Goal: Task Accomplishment & Management: Use online tool/utility

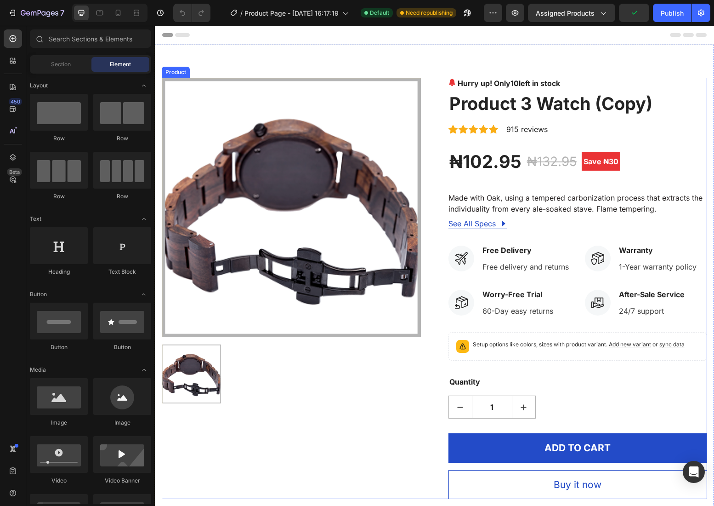
scroll to position [132, 0]
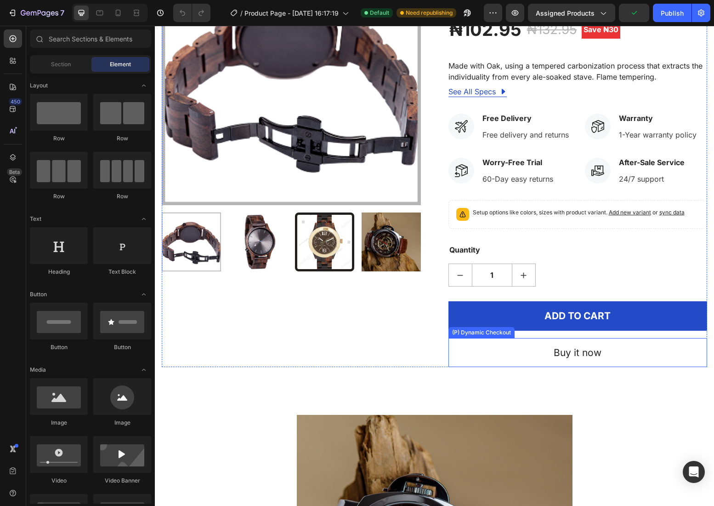
click at [513, 360] on button "Buy it now" at bounding box center [578, 352] width 259 height 29
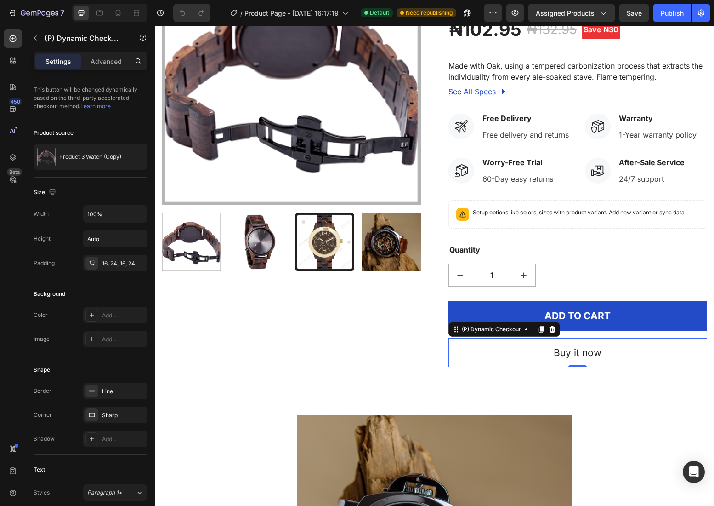
click at [512, 360] on button "Buy it now" at bounding box center [578, 352] width 259 height 29
click at [502, 359] on button "Buy it now" at bounding box center [578, 352] width 259 height 29
click at [501, 359] on button "Buy it now" at bounding box center [578, 352] width 259 height 29
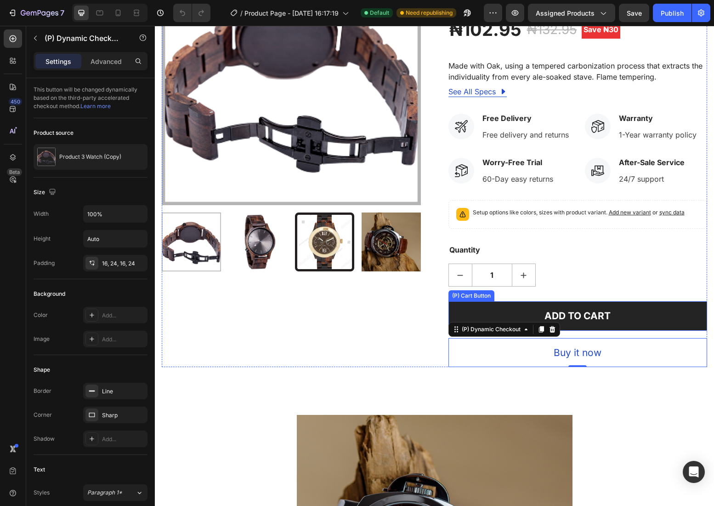
click at [576, 307] on button "ADD TO CART" at bounding box center [578, 315] width 259 height 29
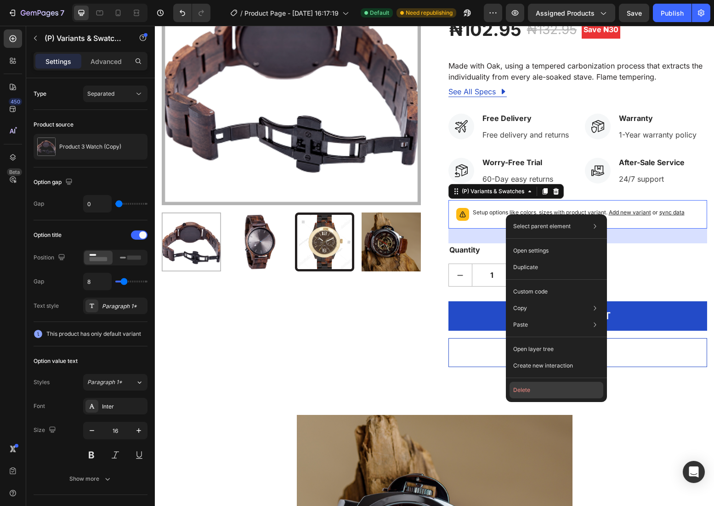
click at [529, 387] on button "Delete" at bounding box center [557, 390] width 94 height 17
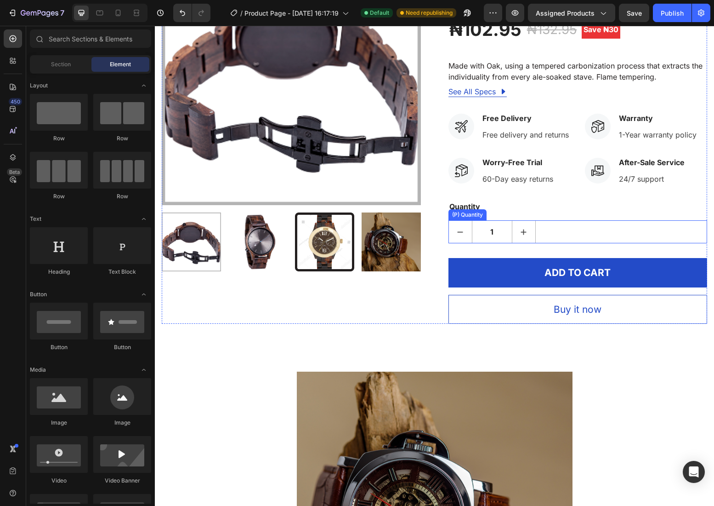
click at [524, 229] on icon "increment" at bounding box center [523, 231] width 5 height 5
type input "2"
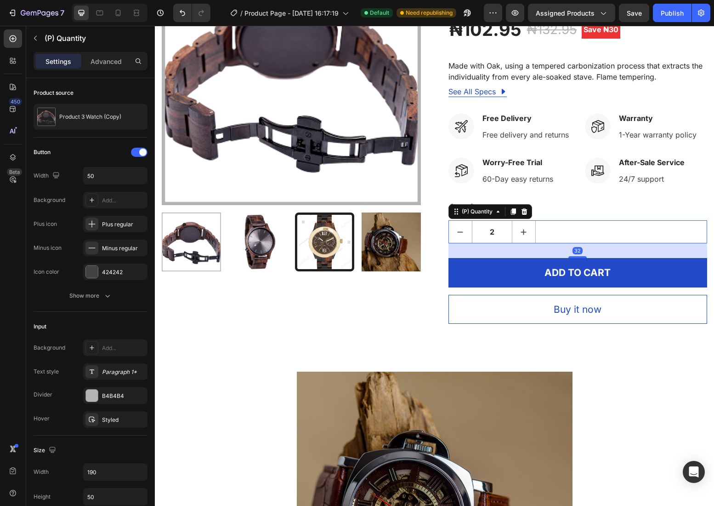
click at [525, 205] on div "(P) Quantity" at bounding box center [491, 211] width 84 height 15
click at [526, 211] on icon at bounding box center [524, 211] width 7 height 7
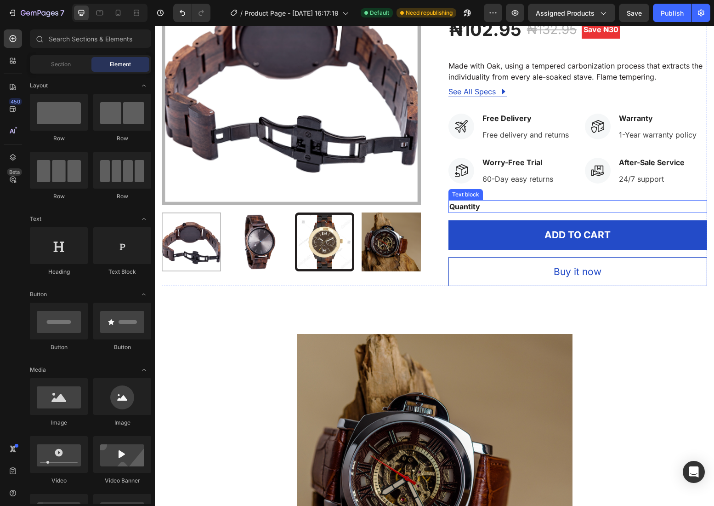
click at [534, 173] on div "60-Day easy returns" at bounding box center [518, 178] width 73 height 13
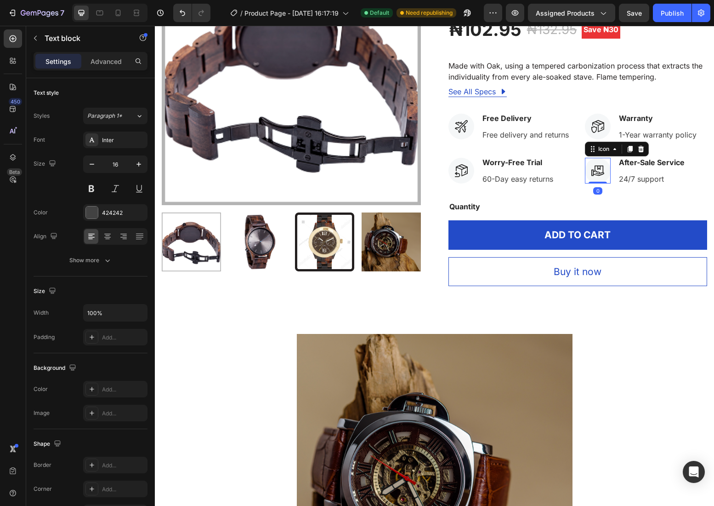
click at [588, 167] on div at bounding box center [598, 171] width 26 height 26
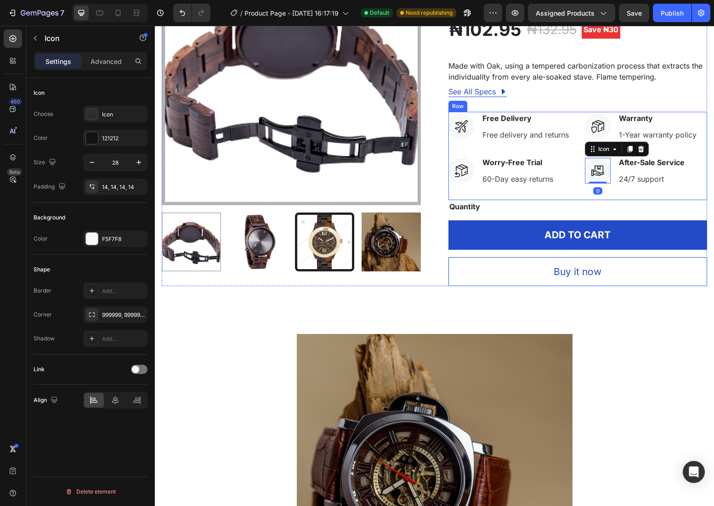
click at [573, 173] on div "Icon Free Delivery Text block Free delivery and returns Text block Icon List Ic…" at bounding box center [578, 156] width 259 height 88
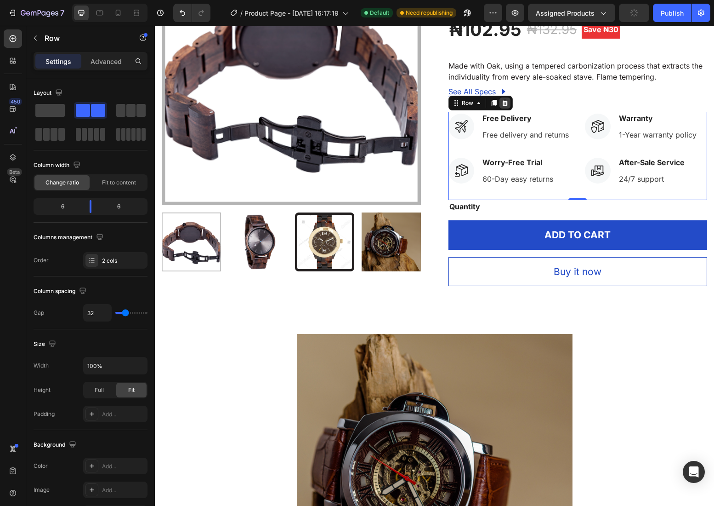
click at [506, 103] on icon at bounding box center [505, 102] width 7 height 7
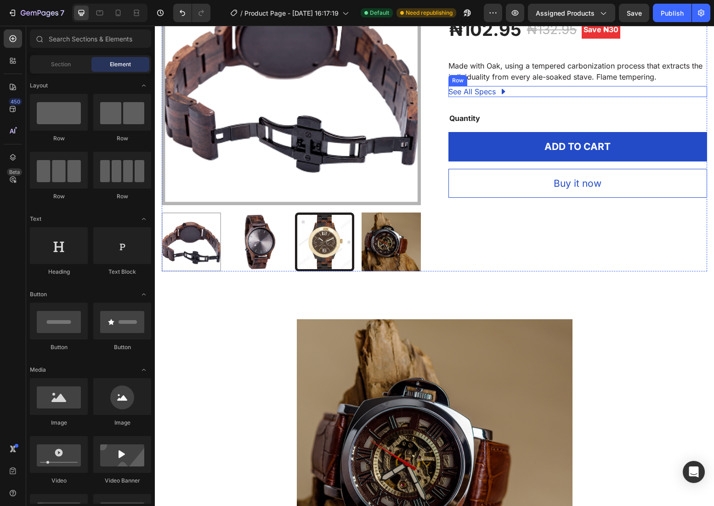
click at [577, 87] on div "See All Specs Button Row" at bounding box center [578, 91] width 259 height 11
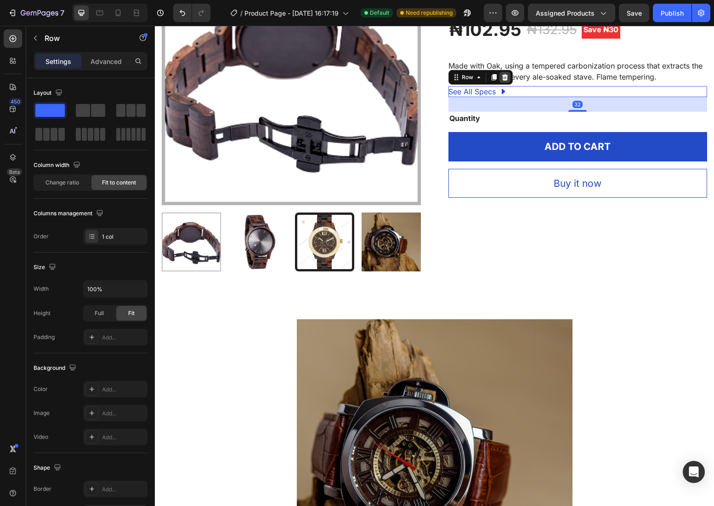
click at [505, 80] on icon at bounding box center [505, 77] width 6 height 6
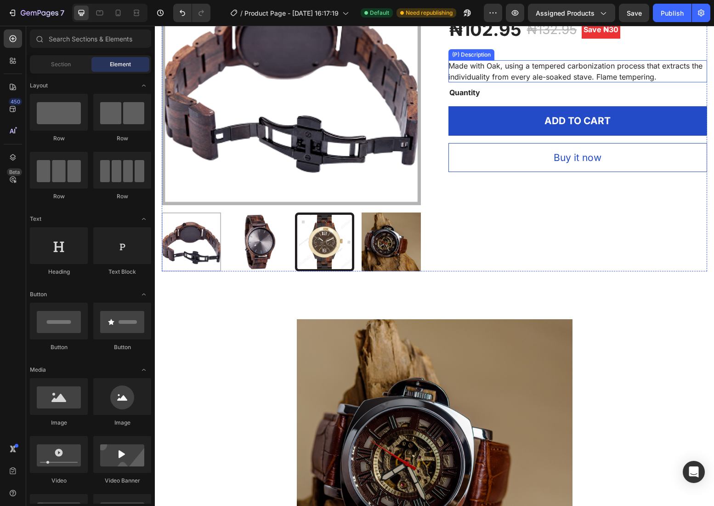
click at [612, 65] on span "Made with Oak, using a tempered carbonization process that extracts the individ…" at bounding box center [576, 71] width 254 height 20
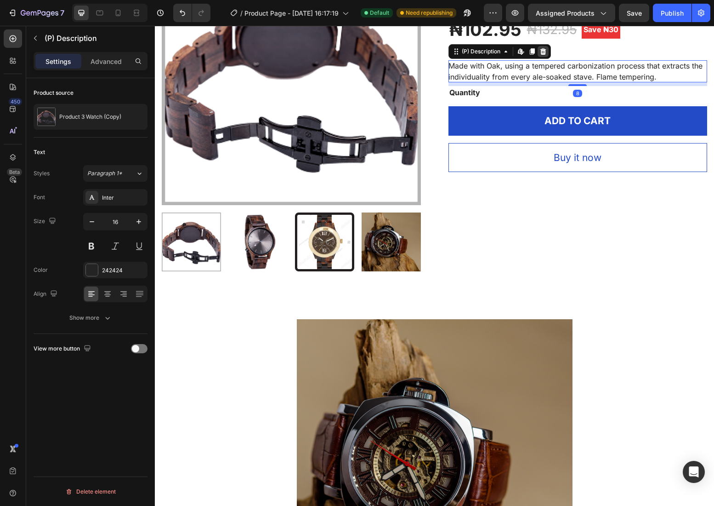
click at [546, 51] on icon at bounding box center [543, 51] width 6 height 6
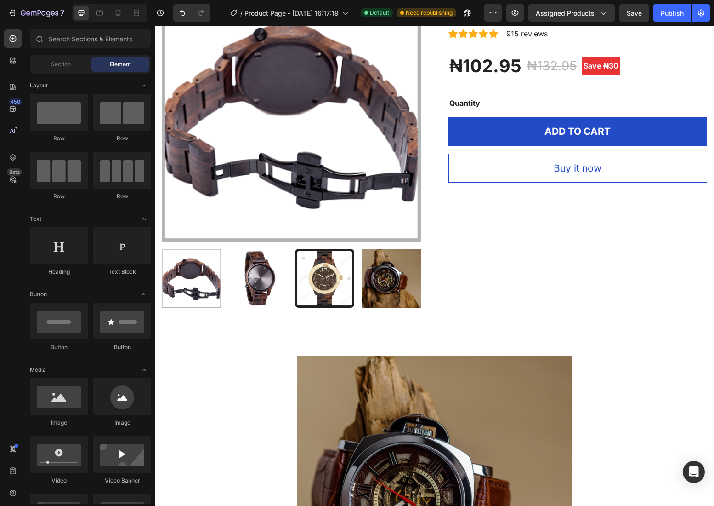
scroll to position [95, 0]
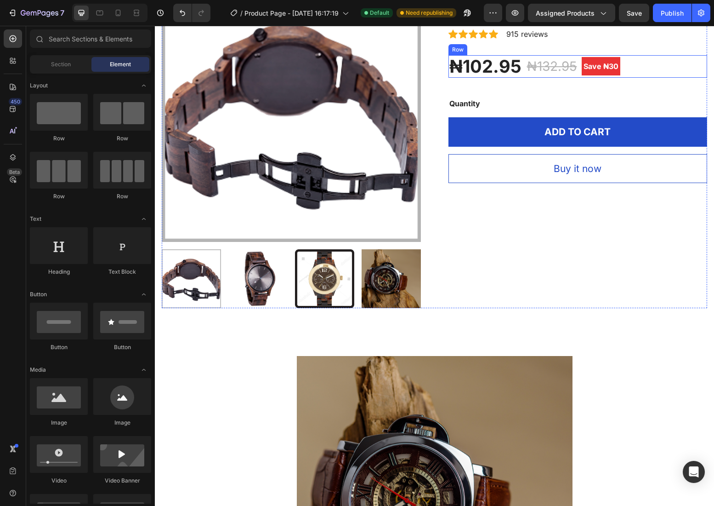
click at [661, 68] on div "₦102.95 (P) Price (P) Price ₦132.95 (P) Price (P) Price Save ₦30 Product Badge …" at bounding box center [578, 66] width 259 height 23
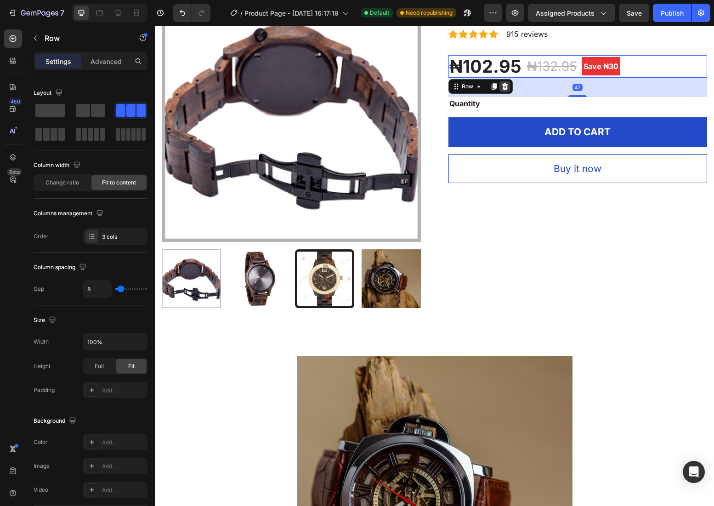
click at [509, 85] on div at bounding box center [505, 86] width 11 height 11
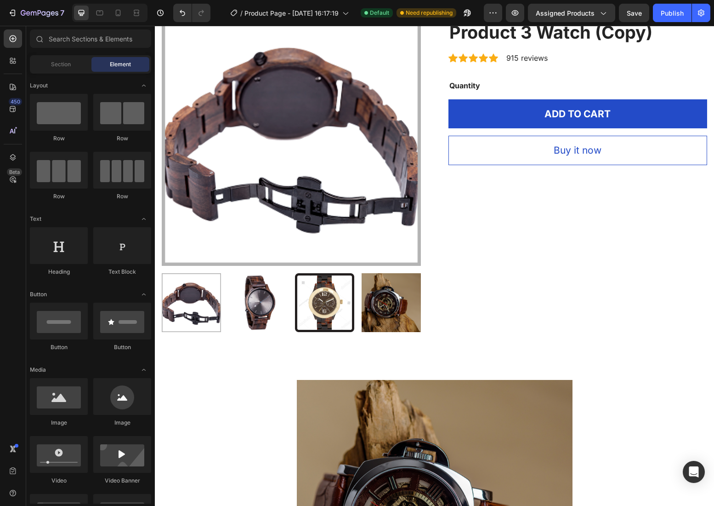
scroll to position [65, 0]
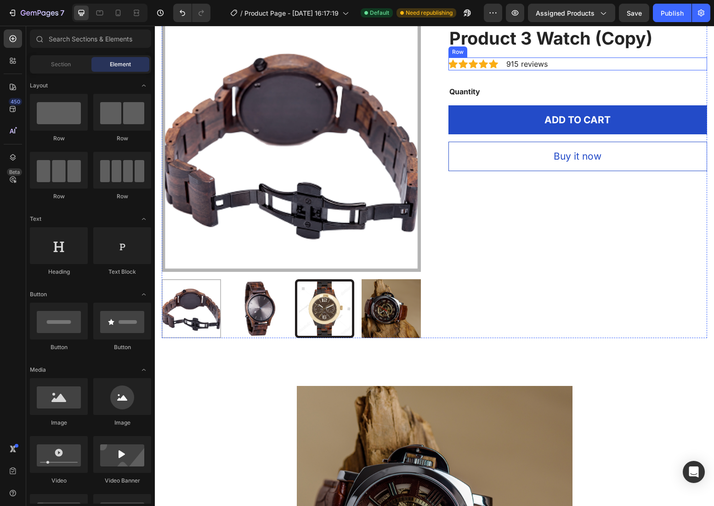
click at [620, 50] on div "Hurry up! Only 10 left in stock (P) Stock Counter Product 3 Watch (Copy) (P) Ti…" at bounding box center [578, 174] width 259 height 325
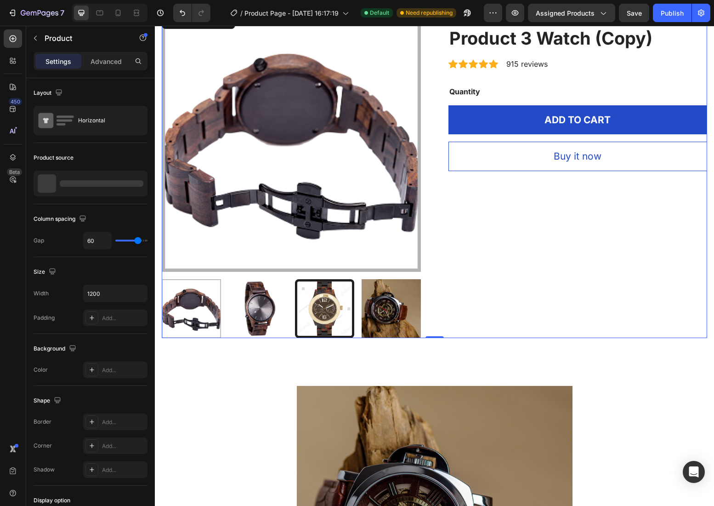
scroll to position [0, 0]
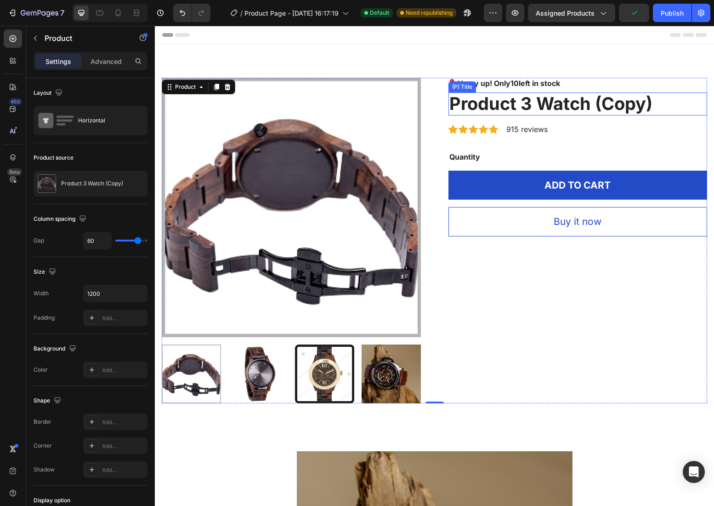
click at [660, 97] on h2 "Product 3 Watch (Copy)" at bounding box center [578, 103] width 259 height 23
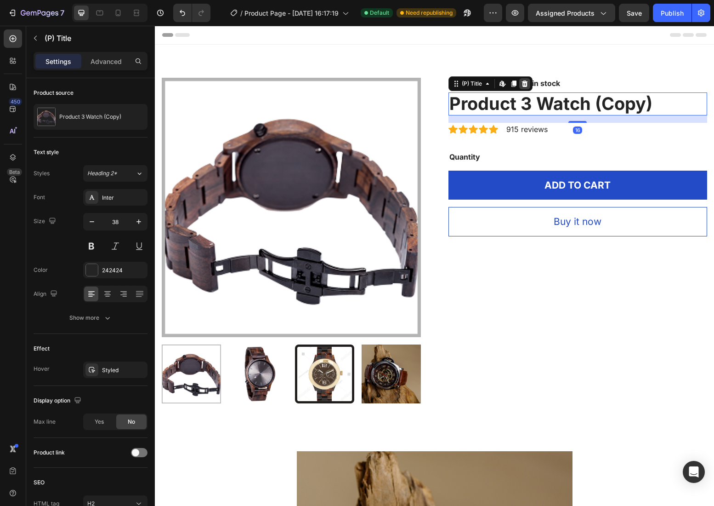
click at [525, 80] on icon at bounding box center [524, 83] width 7 height 7
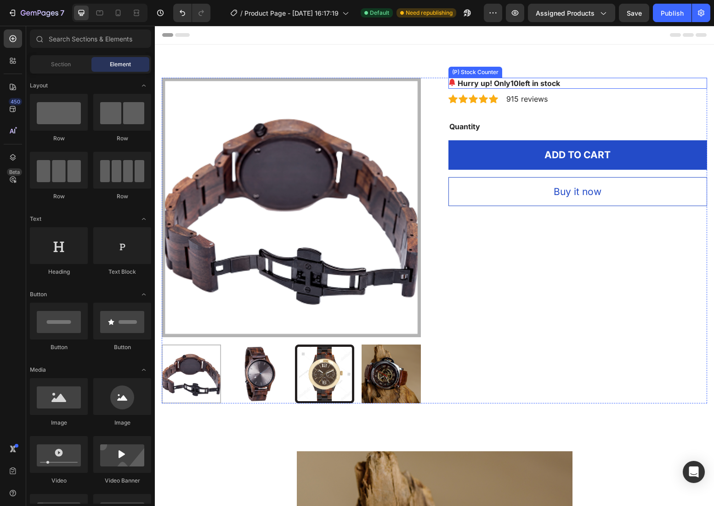
click at [581, 87] on div "Hurry up! Only 10 left in stock" at bounding box center [578, 83] width 259 height 11
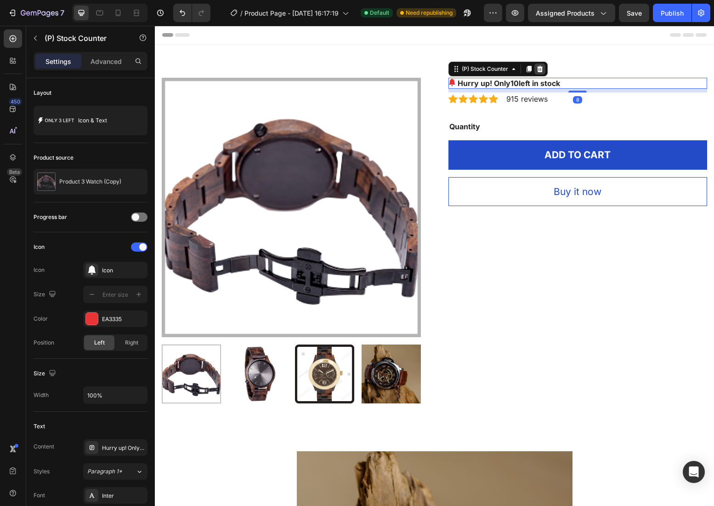
click at [541, 69] on icon at bounding box center [539, 68] width 7 height 7
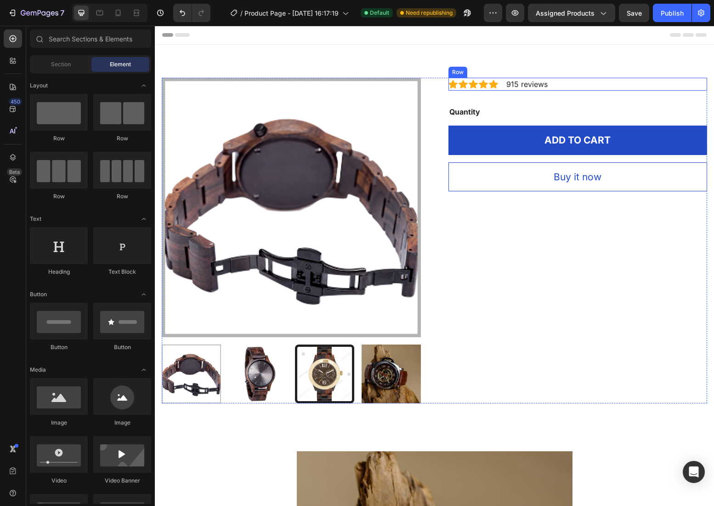
click at [569, 82] on div "Icon Icon Icon Icon Icon Icon List Hoz 915 reviews Text block Row" at bounding box center [578, 84] width 259 height 13
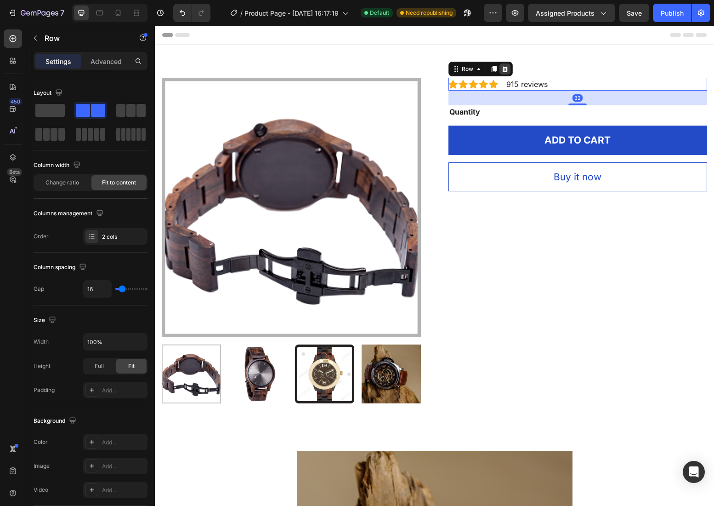
click at [504, 64] on div at bounding box center [505, 68] width 11 height 11
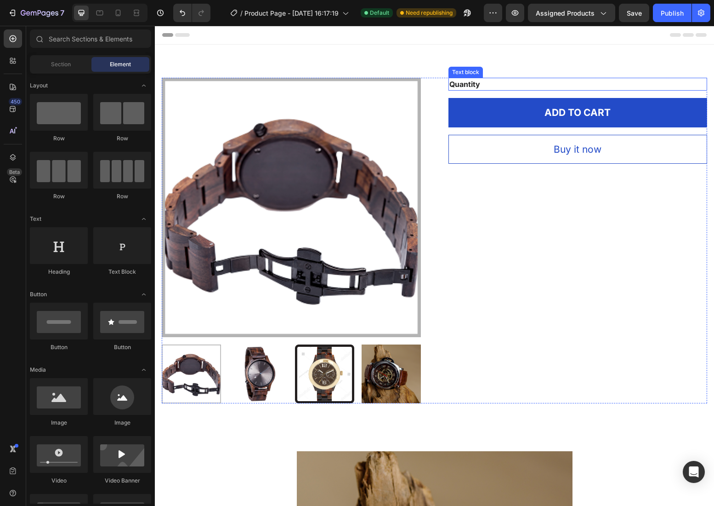
click at [494, 81] on div "Quantity" at bounding box center [578, 84] width 259 height 13
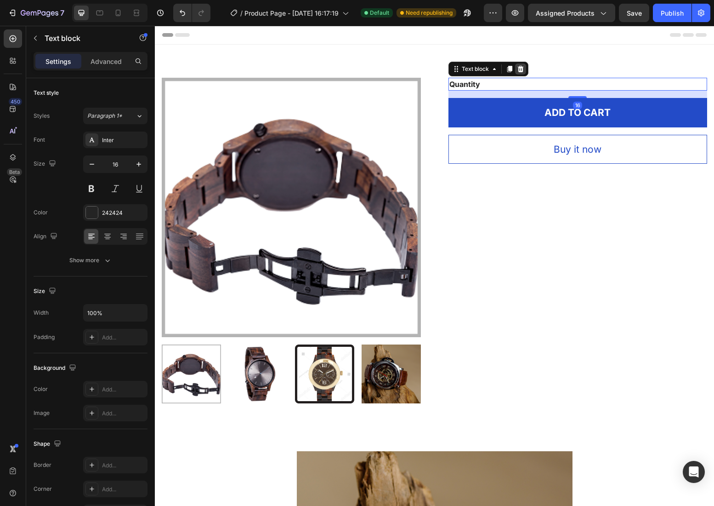
click at [525, 68] on div at bounding box center [520, 68] width 11 height 11
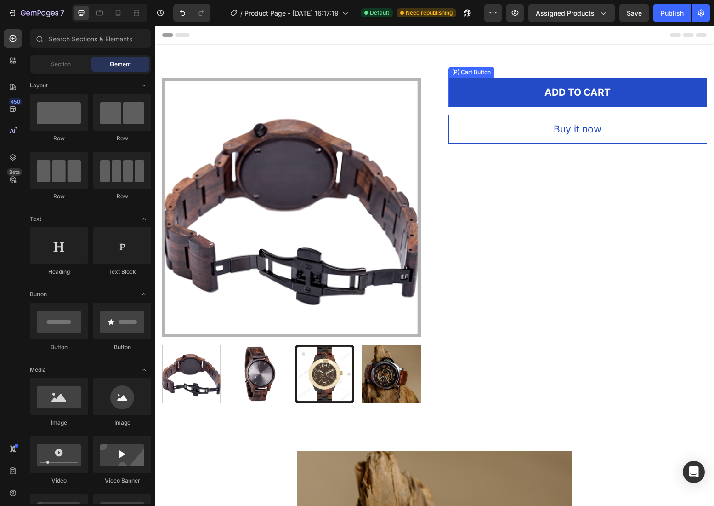
click at [366, 166] on img at bounding box center [291, 207] width 259 height 259
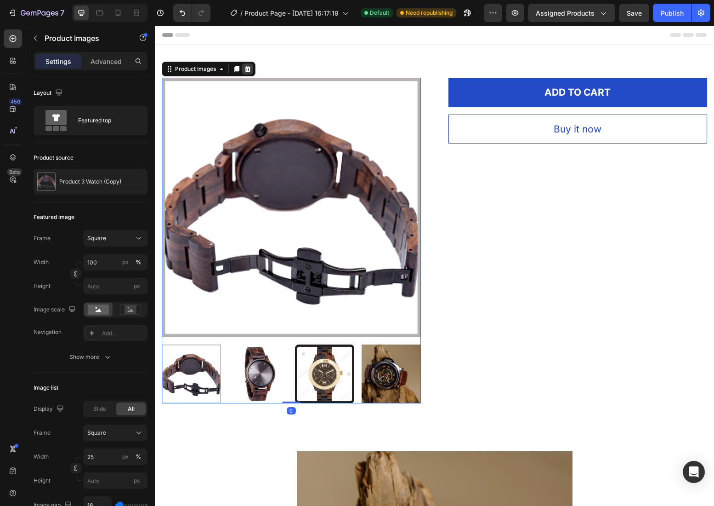
click at [246, 65] on icon at bounding box center [247, 68] width 7 height 7
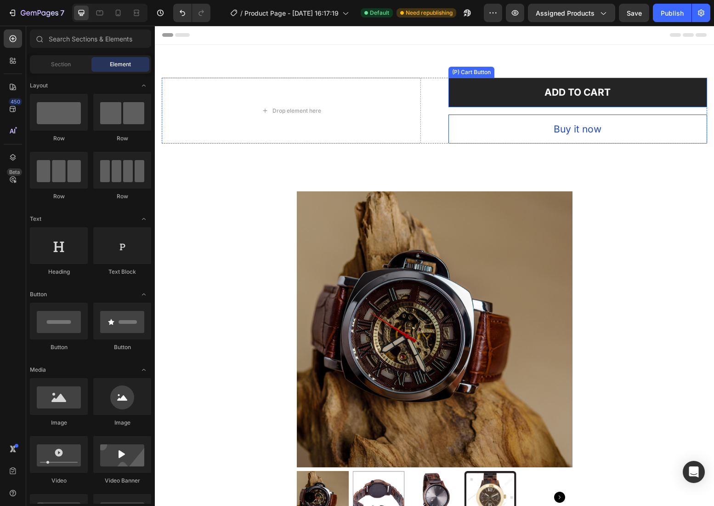
click at [523, 85] on button "ADD TO CART" at bounding box center [578, 92] width 259 height 29
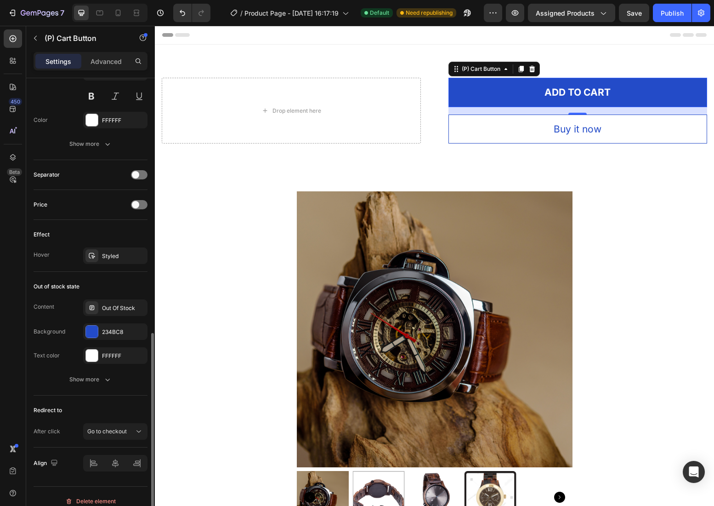
scroll to position [531, 0]
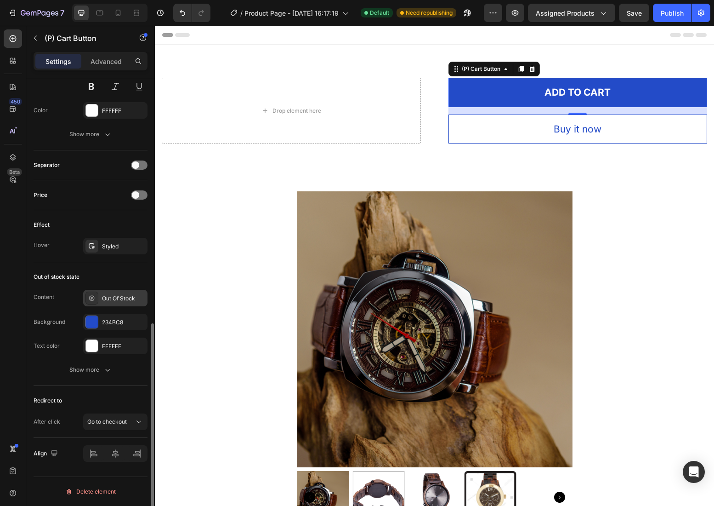
click at [121, 299] on div "Out Of Stock" at bounding box center [123, 298] width 43 height 8
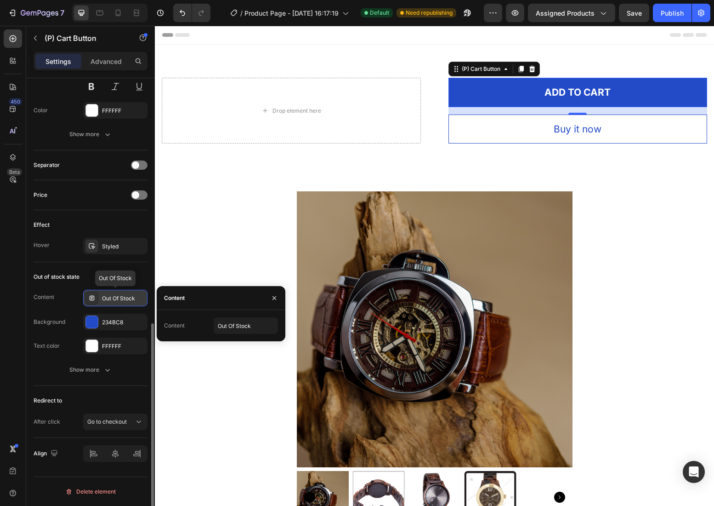
click at [121, 299] on div "Out Of Stock" at bounding box center [123, 298] width 43 height 8
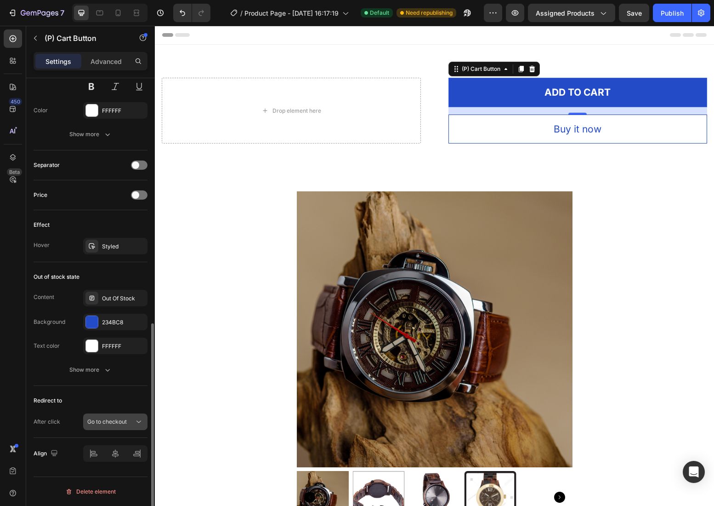
click at [114, 426] on div "Go to checkout" at bounding box center [115, 421] width 56 height 9
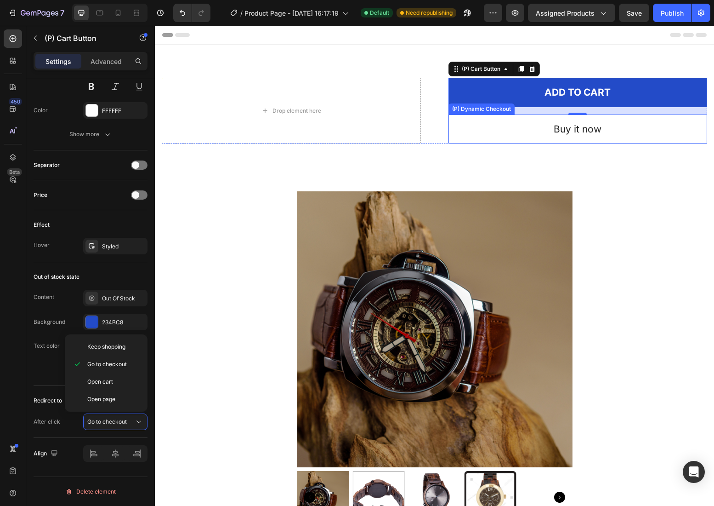
click at [523, 139] on button "Buy it now" at bounding box center [578, 128] width 259 height 29
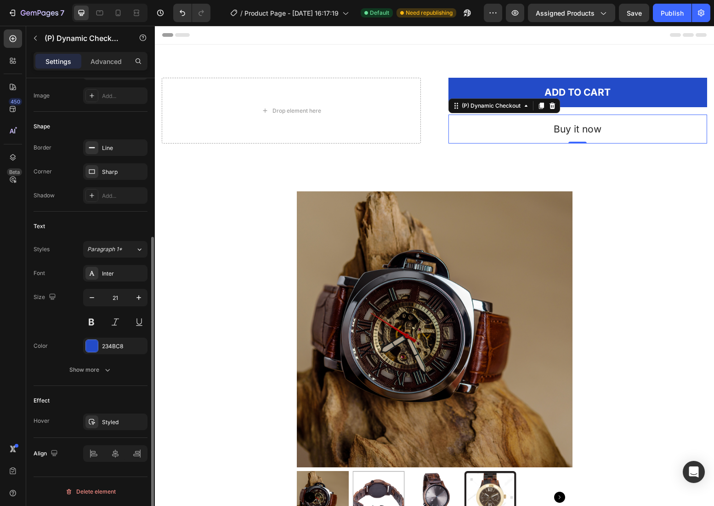
scroll to position [0, 0]
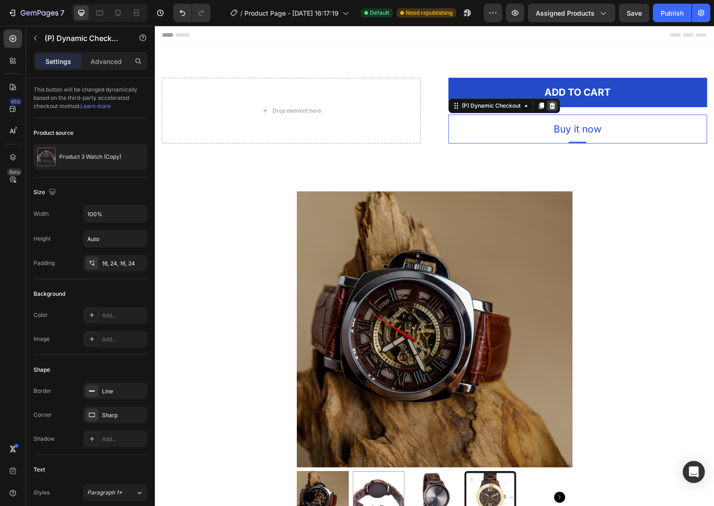
click at [554, 108] on icon at bounding box center [552, 105] width 6 height 6
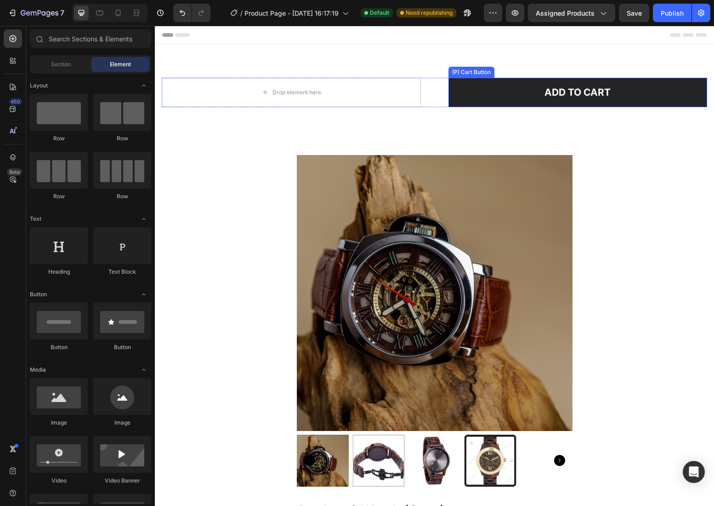
click at [494, 99] on button "ADD TO CART" at bounding box center [578, 92] width 259 height 29
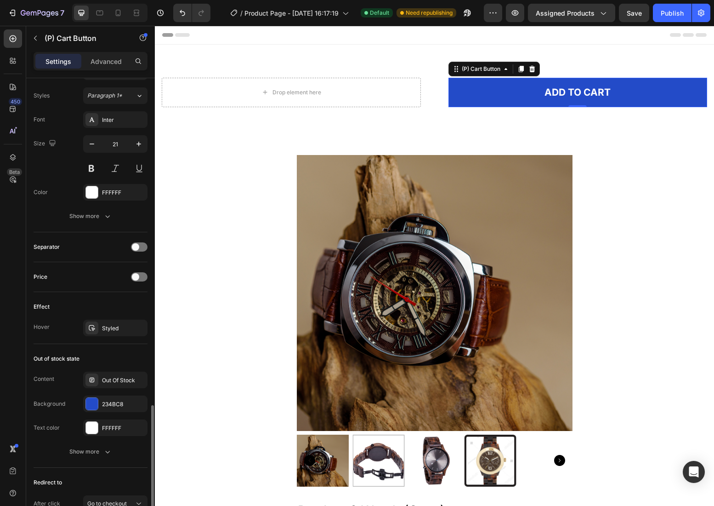
scroll to position [531, 0]
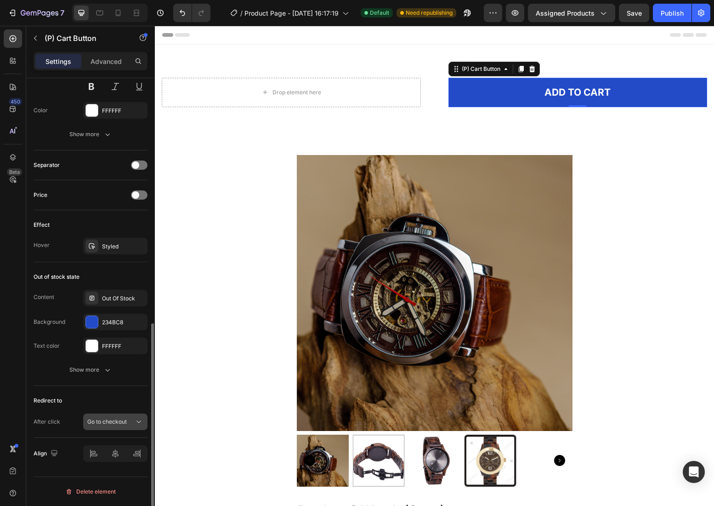
click at [120, 421] on span "Go to checkout" at bounding box center [107, 421] width 40 height 7
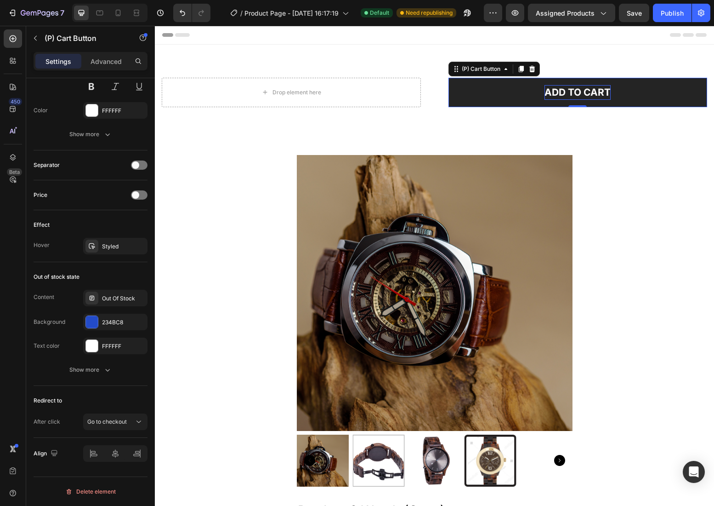
click at [590, 95] on div "ADD TO CART" at bounding box center [578, 92] width 66 height 15
click at [590, 95] on p "ADD TO CART" at bounding box center [578, 92] width 66 height 15
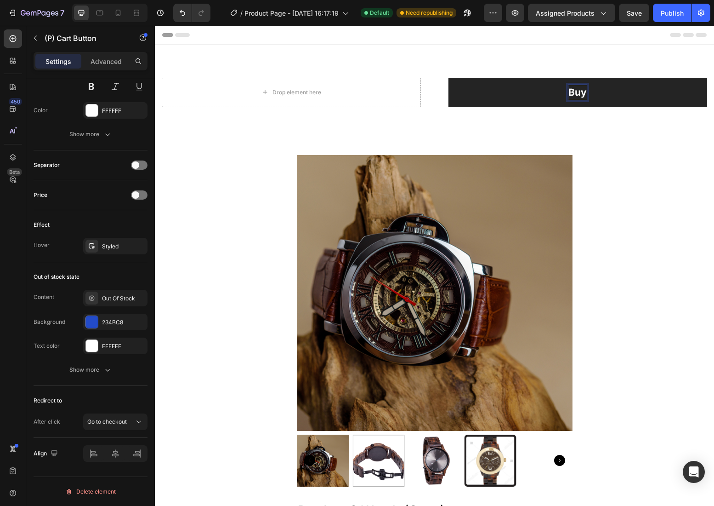
click at [449, 78] on button "Buy" at bounding box center [578, 92] width 259 height 29
click at [507, 94] on button "Buy Now" at bounding box center [578, 92] width 259 height 29
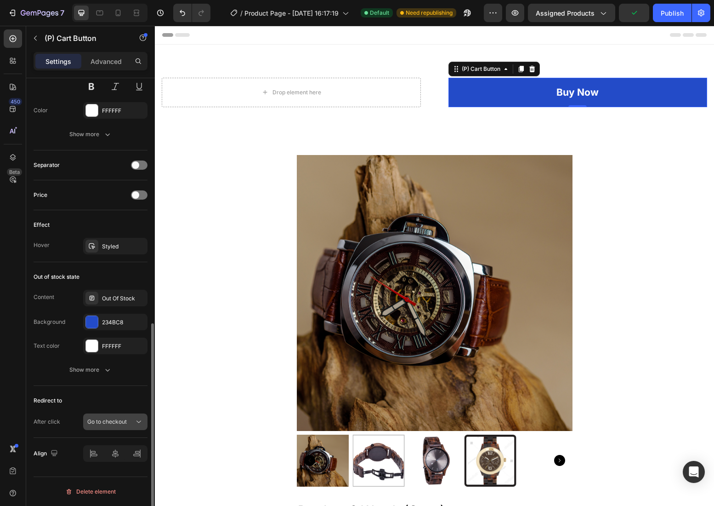
click at [133, 422] on div "Go to checkout" at bounding box center [110, 421] width 47 height 8
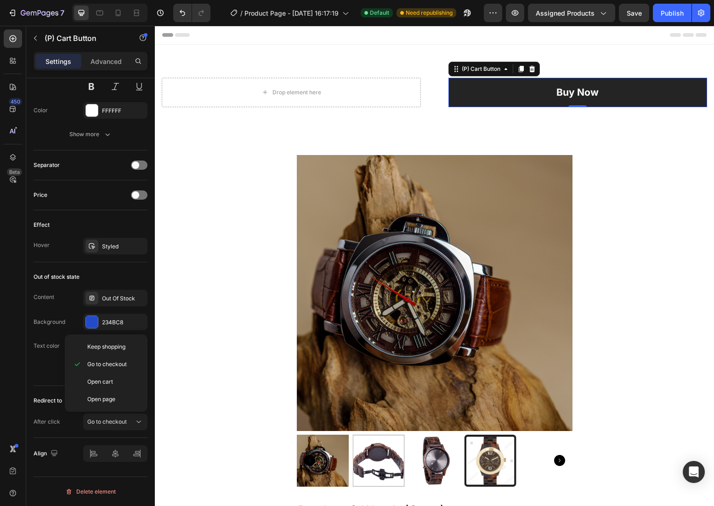
click at [533, 100] on button "Buy Now" at bounding box center [578, 92] width 259 height 29
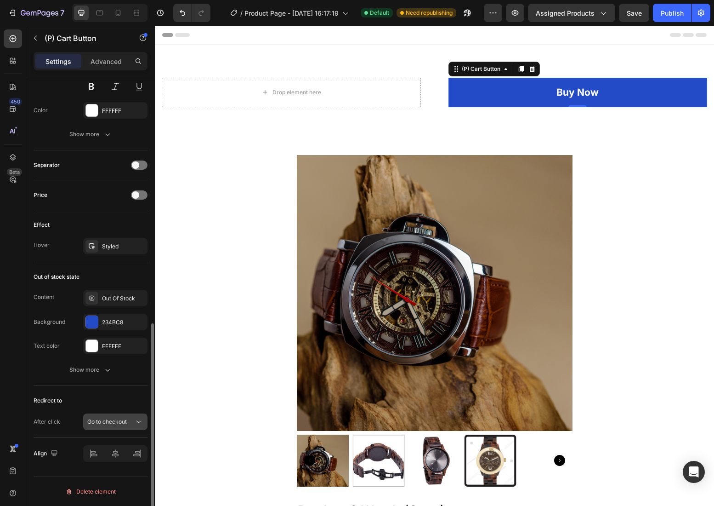
click at [140, 429] on button "Go to checkout" at bounding box center [115, 421] width 64 height 17
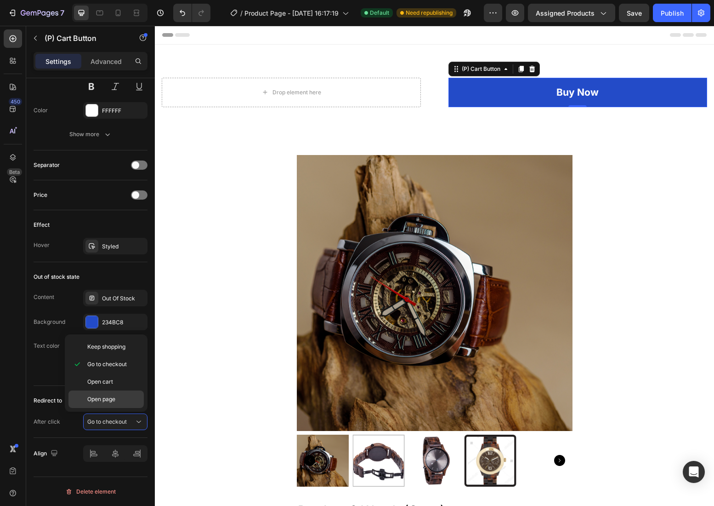
click at [109, 398] on span "Open page" at bounding box center [101, 399] width 28 height 8
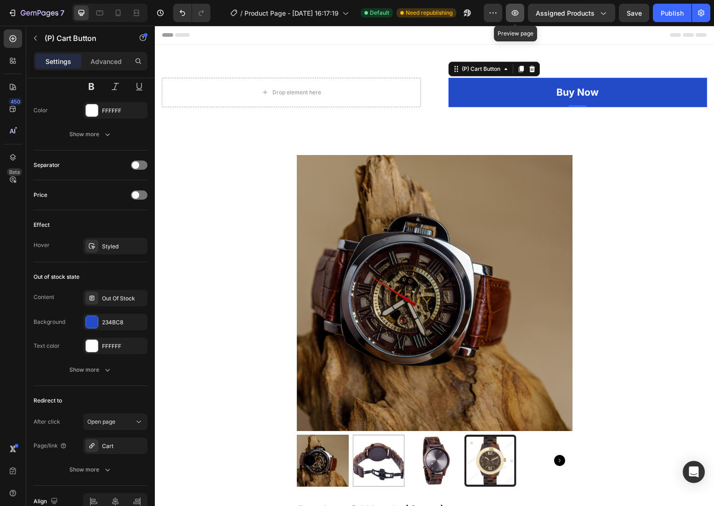
click at [519, 9] on icon "button" at bounding box center [515, 12] width 9 height 9
